Goal: Information Seeking & Learning: Check status

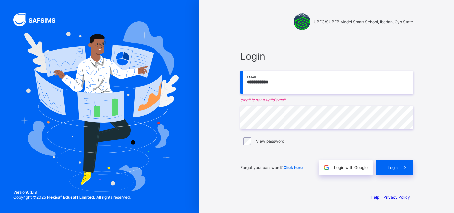
click at [285, 90] on input "**********" at bounding box center [326, 82] width 173 height 23
type input "*"
click at [267, 88] on input "email" at bounding box center [326, 82] width 173 height 23
type input "**********"
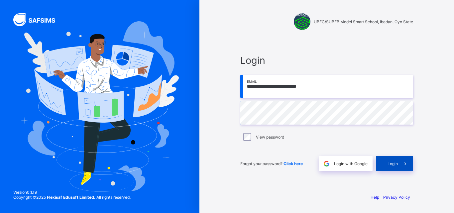
click at [391, 160] on div "Login" at bounding box center [394, 163] width 37 height 15
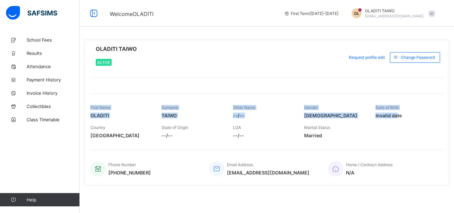
drag, startPoint x: 411, startPoint y: 83, endPoint x: 391, endPoint y: 127, distance: 48.2
click at [391, 127] on div "OLADITI TAIWO Active Request profile edit Change email Change Password First Na…" at bounding box center [267, 112] width 364 height 145
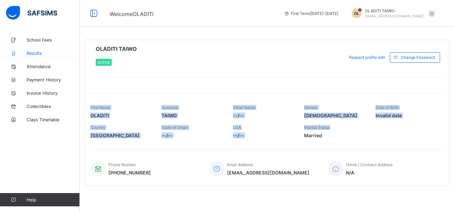
click at [37, 55] on span "Results" at bounding box center [53, 52] width 53 height 5
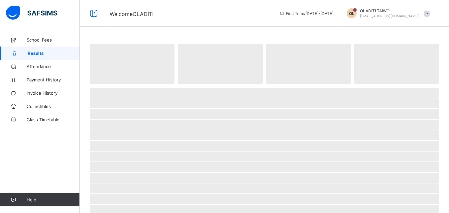
click at [44, 49] on link "Results" at bounding box center [40, 53] width 80 height 13
click at [221, 10] on span "Welcome OLADITI" at bounding box center [189, 13] width 159 height 9
click at [38, 65] on span "Attendance" at bounding box center [53, 66] width 53 height 5
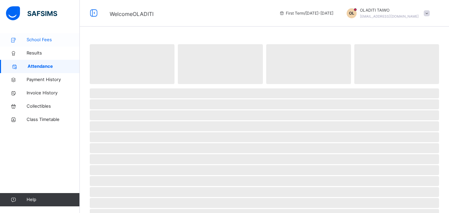
click at [40, 40] on span "School Fees" at bounding box center [53, 40] width 53 height 7
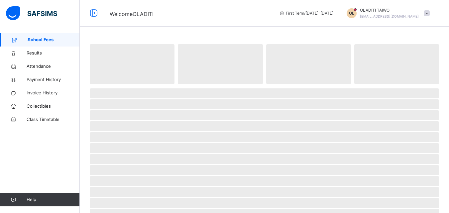
click at [122, 15] on span "Welcome OLADITI" at bounding box center [132, 14] width 44 height 7
click at [38, 52] on span "Results" at bounding box center [53, 53] width 53 height 7
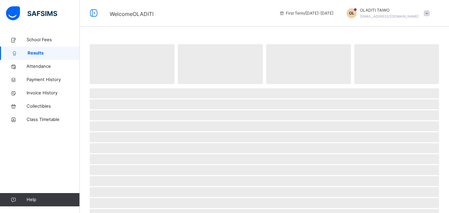
click at [269, 17] on span "Welcome OLADITI" at bounding box center [189, 13] width 159 height 11
click at [168, 21] on div "Welcome OLADITI First Term / [DATE]-[DATE] OL OLADITI TAIWO [EMAIL_ADDRESS][DOM…" at bounding box center [224, 13] width 449 height 27
click at [63, 55] on span "Results" at bounding box center [54, 53] width 52 height 7
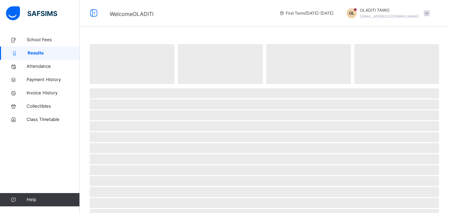
click at [63, 55] on span "Results" at bounding box center [54, 53] width 52 height 7
click at [14, 12] on img at bounding box center [31, 13] width 51 height 14
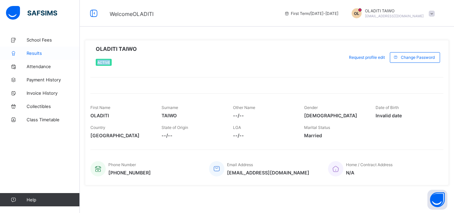
click at [37, 51] on span "Results" at bounding box center [53, 52] width 53 height 5
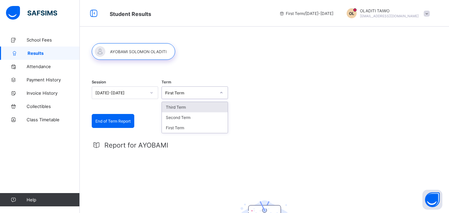
click at [179, 93] on div "First Term" at bounding box center [190, 92] width 50 height 5
click at [187, 102] on div "Third Term" at bounding box center [195, 107] width 66 height 10
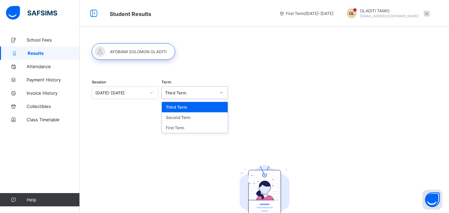
click at [177, 92] on div "Third Term" at bounding box center [190, 92] width 50 height 5
click at [181, 129] on div "First Term" at bounding box center [195, 128] width 66 height 10
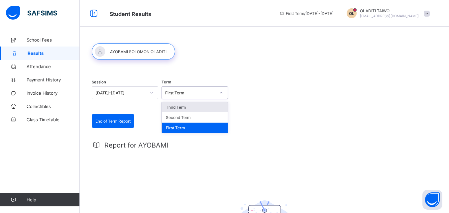
click at [176, 91] on div "First Term" at bounding box center [190, 92] width 50 height 5
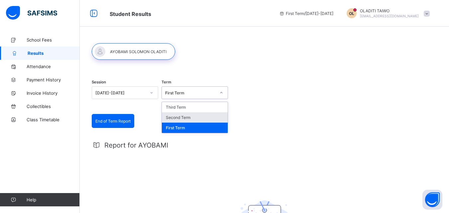
click at [181, 117] on div "Second Term" at bounding box center [195, 117] width 66 height 10
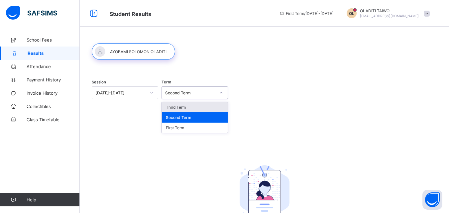
click at [178, 92] on div "Second Term" at bounding box center [190, 92] width 50 height 5
click at [192, 107] on div "Third Term" at bounding box center [195, 107] width 66 height 10
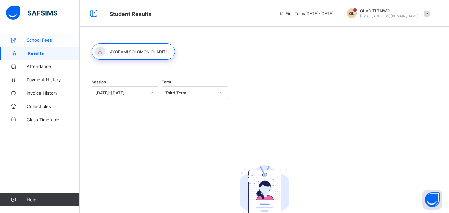
click at [61, 41] on span "School Fees" at bounding box center [53, 39] width 53 height 5
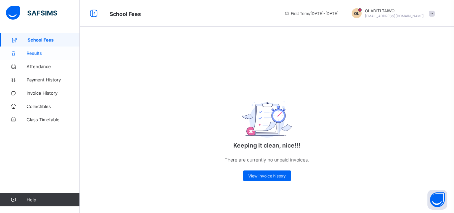
click at [35, 55] on span "Results" at bounding box center [53, 52] width 53 height 5
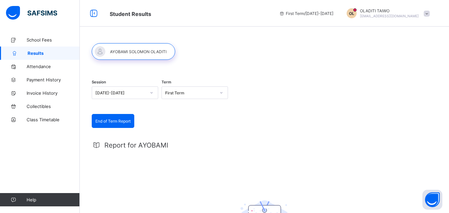
click at [128, 51] on div at bounding box center [133, 51] width 83 height 17
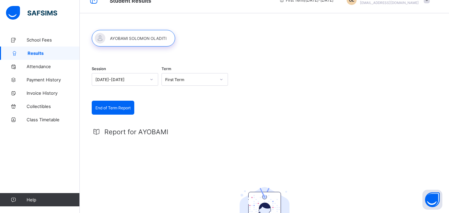
scroll to position [11, 0]
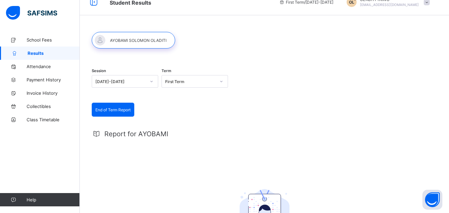
click at [121, 108] on span "End of Term Report" at bounding box center [112, 109] width 35 height 5
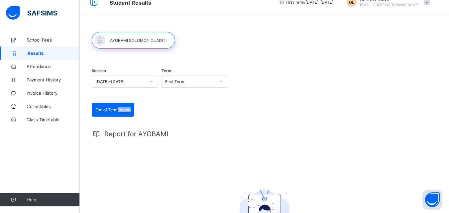
click at [121, 108] on span "End of Term Report" at bounding box center [112, 109] width 35 height 5
